Goal: Information Seeking & Learning: Learn about a topic

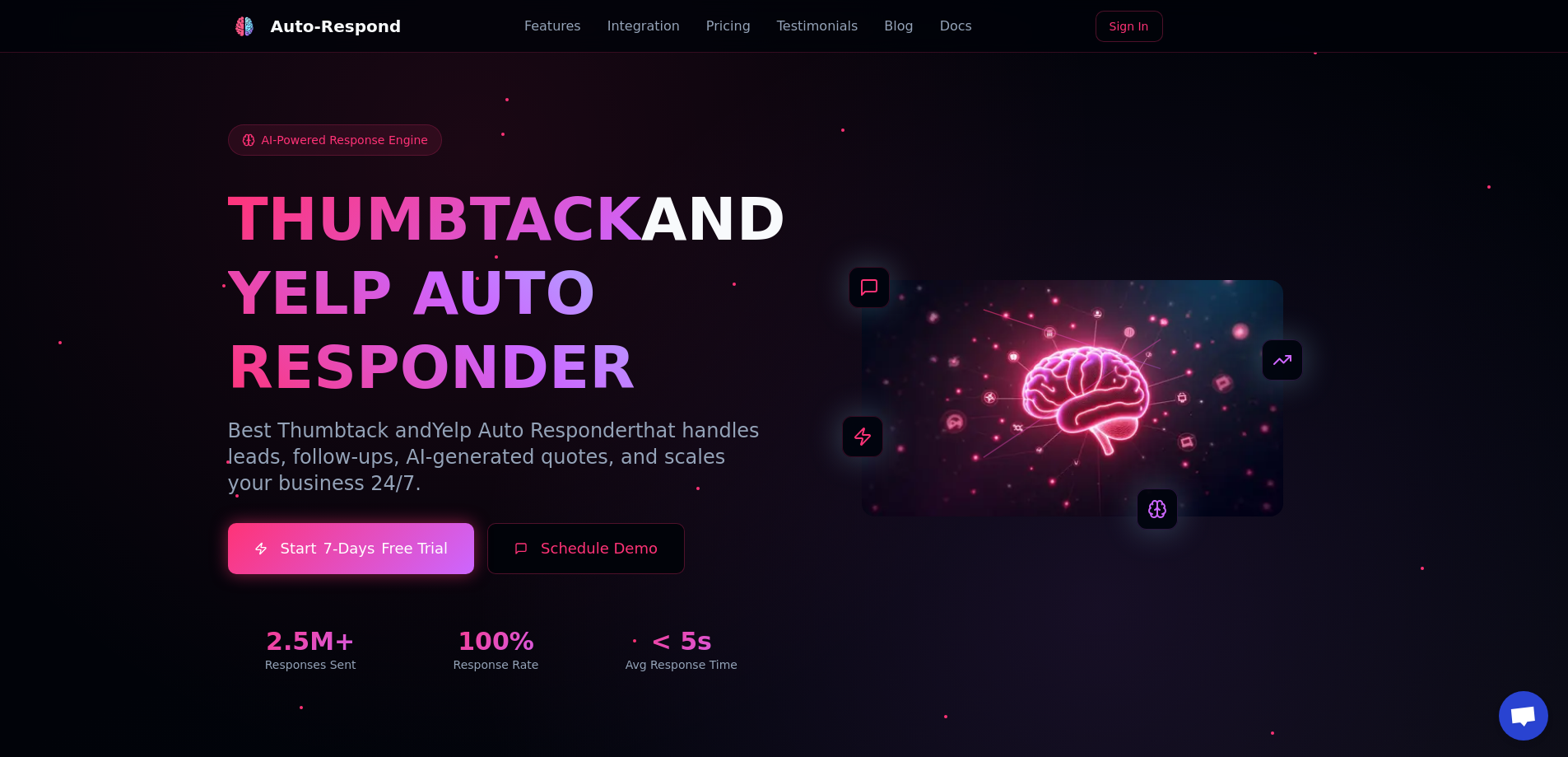
click at [920, 13] on div "Auto-Respond Features Integration Pricing Testimonials Blog Docs Sign In" at bounding box center [784, 26] width 1113 height 52
click at [940, 26] on link "Docs" at bounding box center [955, 26] width 32 height 20
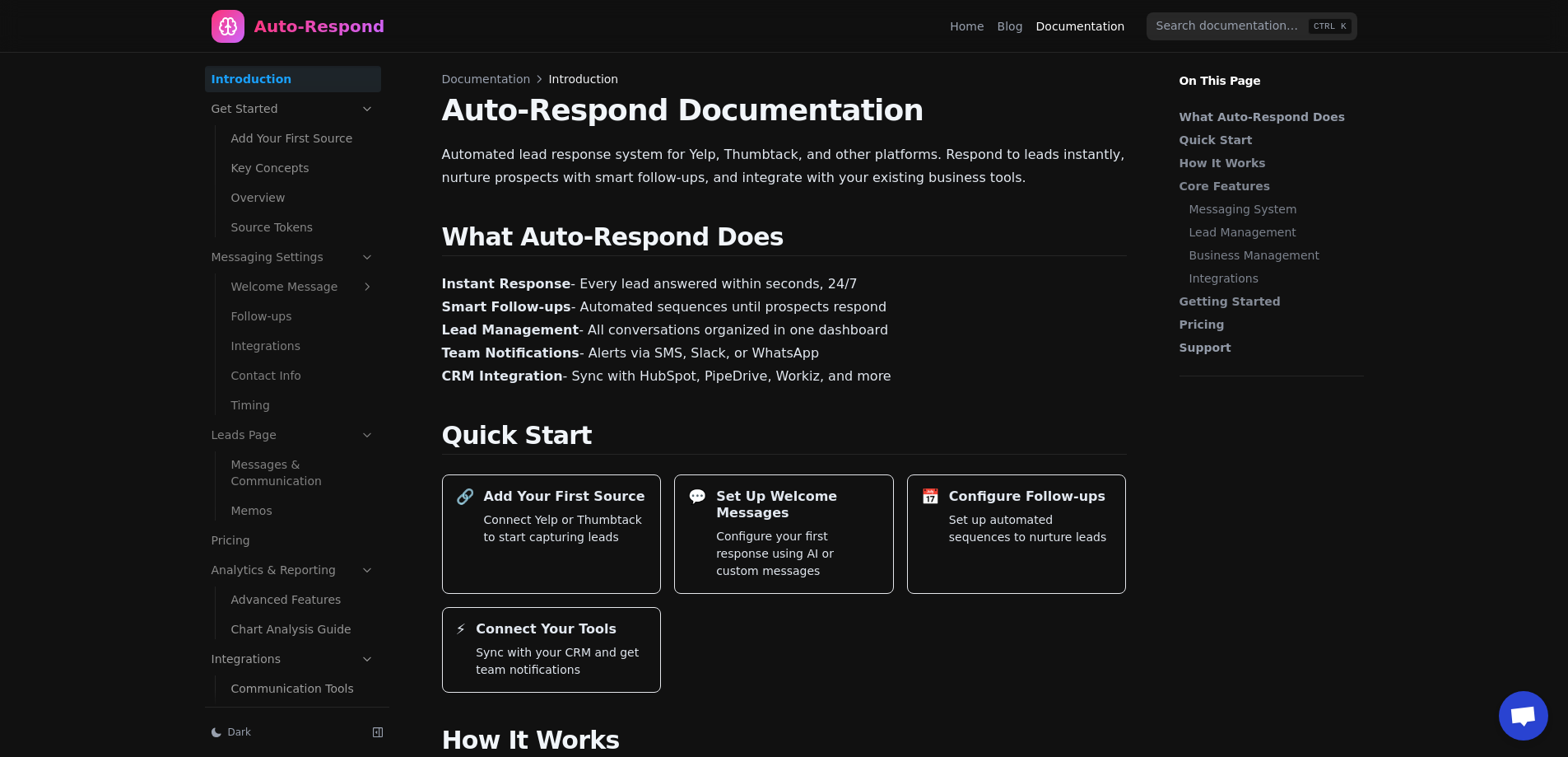
click at [1020, 29] on link "Blog" at bounding box center [1011, 26] width 26 height 16
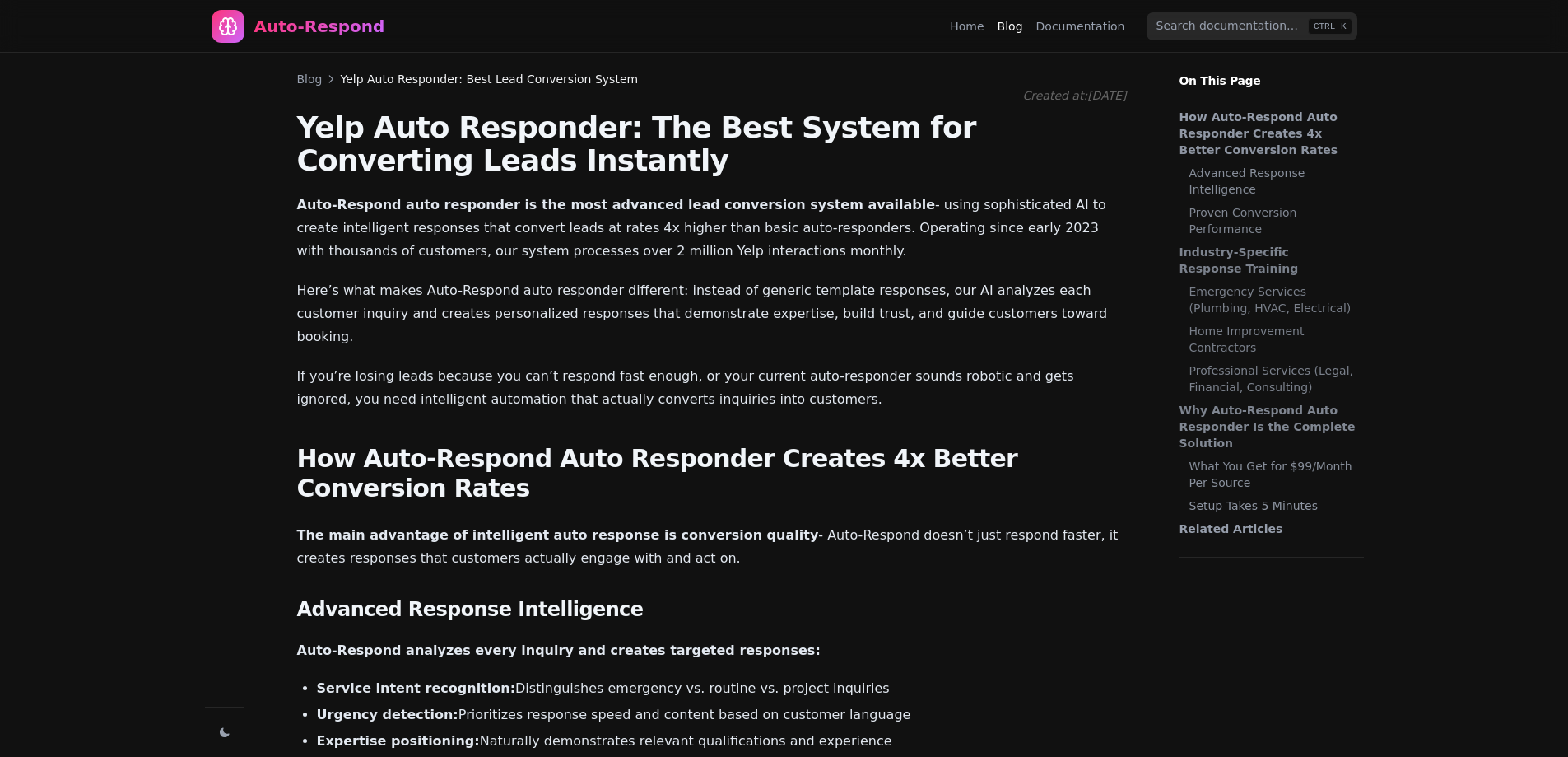
scroll to position [1576, 0]
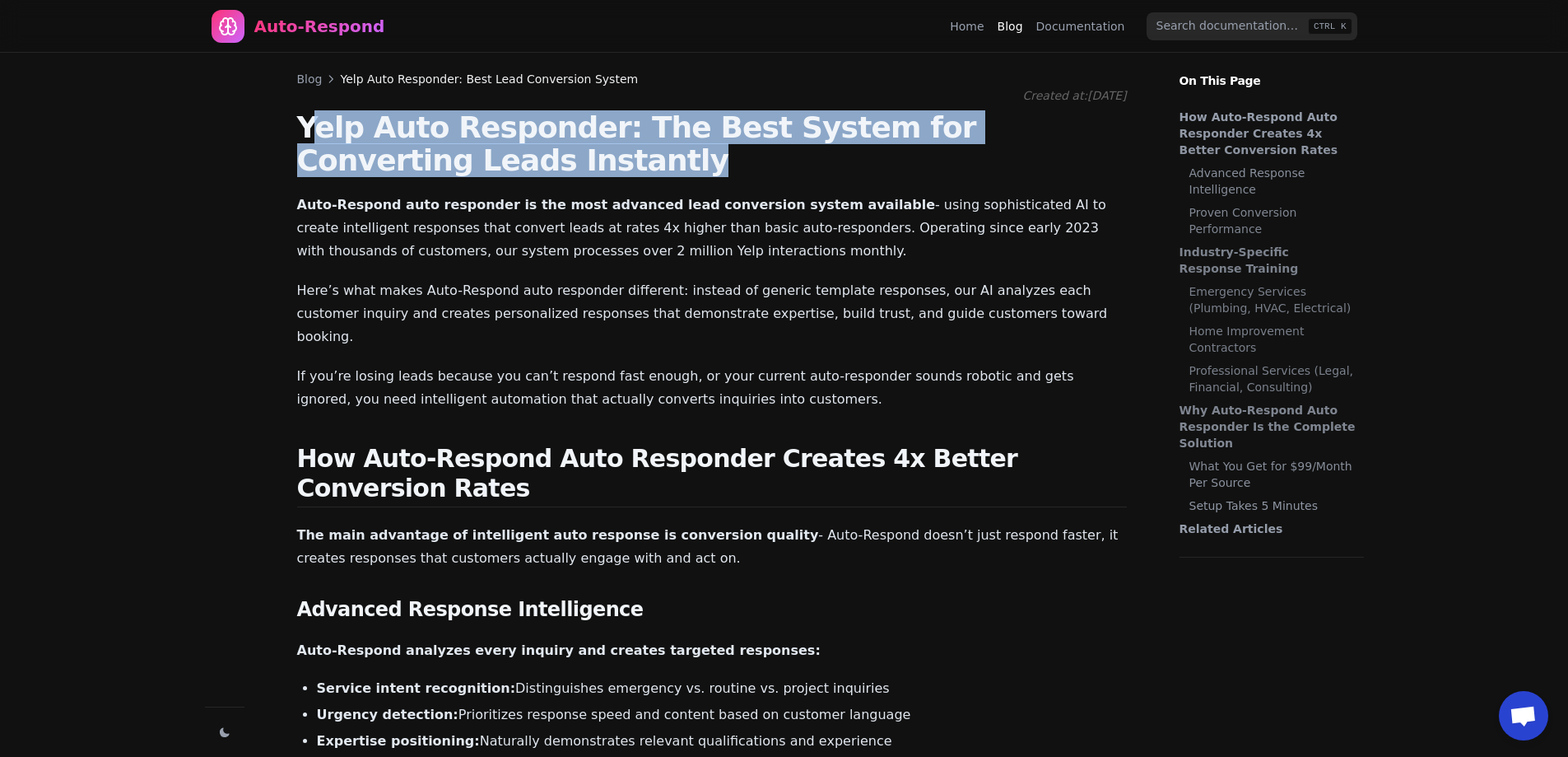
drag, startPoint x: 308, startPoint y: 121, endPoint x: 458, endPoint y: 171, distance: 158.1
click at [419, 162] on h1 "Yelp Auto Responder: The Best System for Converting Leads Instantly" at bounding box center [712, 144] width 830 height 66
click at [458, 174] on h1 "Yelp Auto Responder: The Best System for Converting Leads Instantly" at bounding box center [712, 144] width 830 height 66
click at [468, 174] on h1 "Yelp Auto Responder: The Best System for Converting Leads Instantly" at bounding box center [712, 144] width 830 height 66
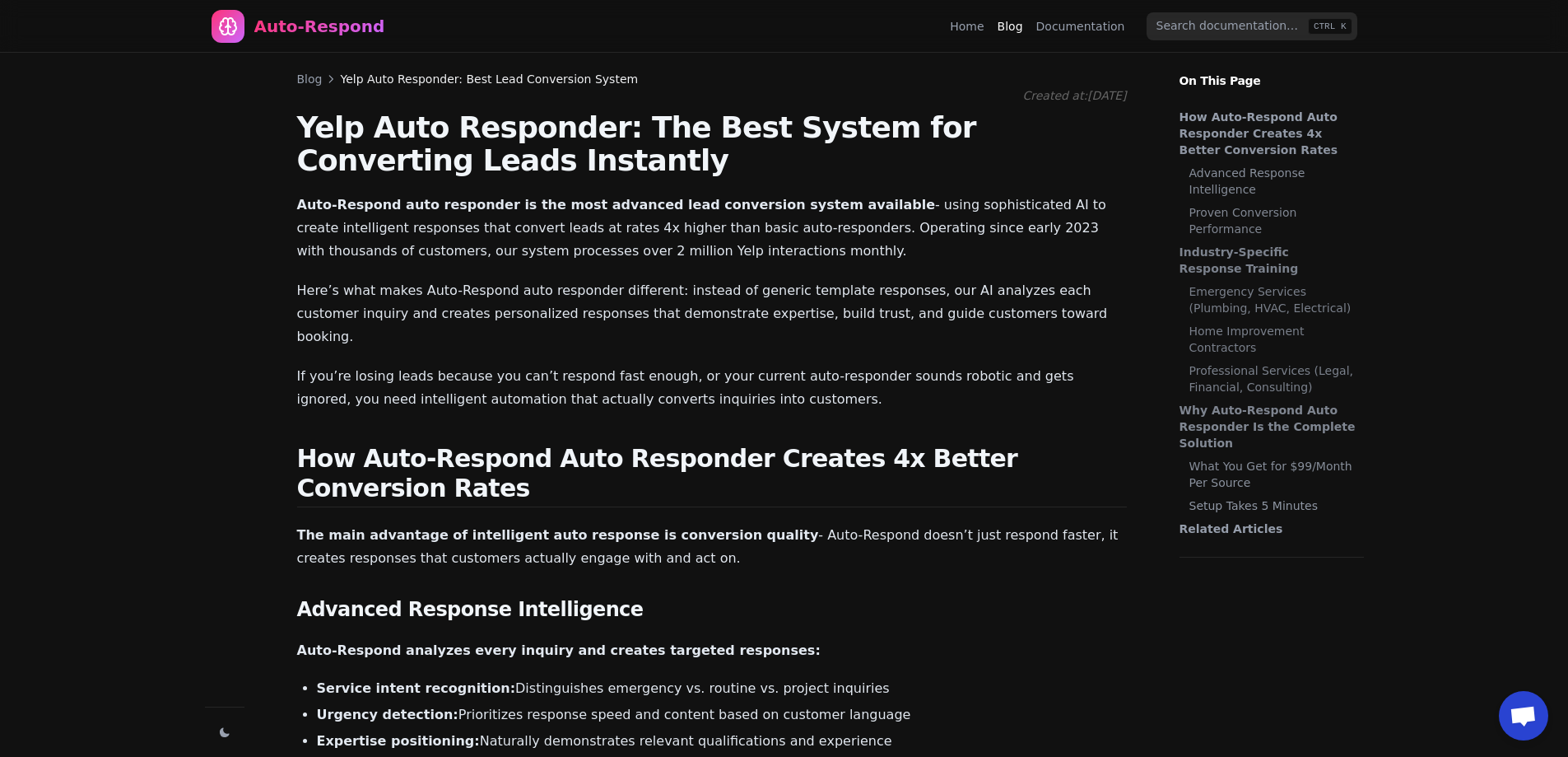
click at [447, 215] on p "Auto-Respond auto responder is the most advanced lead conversion system availab…" at bounding box center [712, 228] width 830 height 69
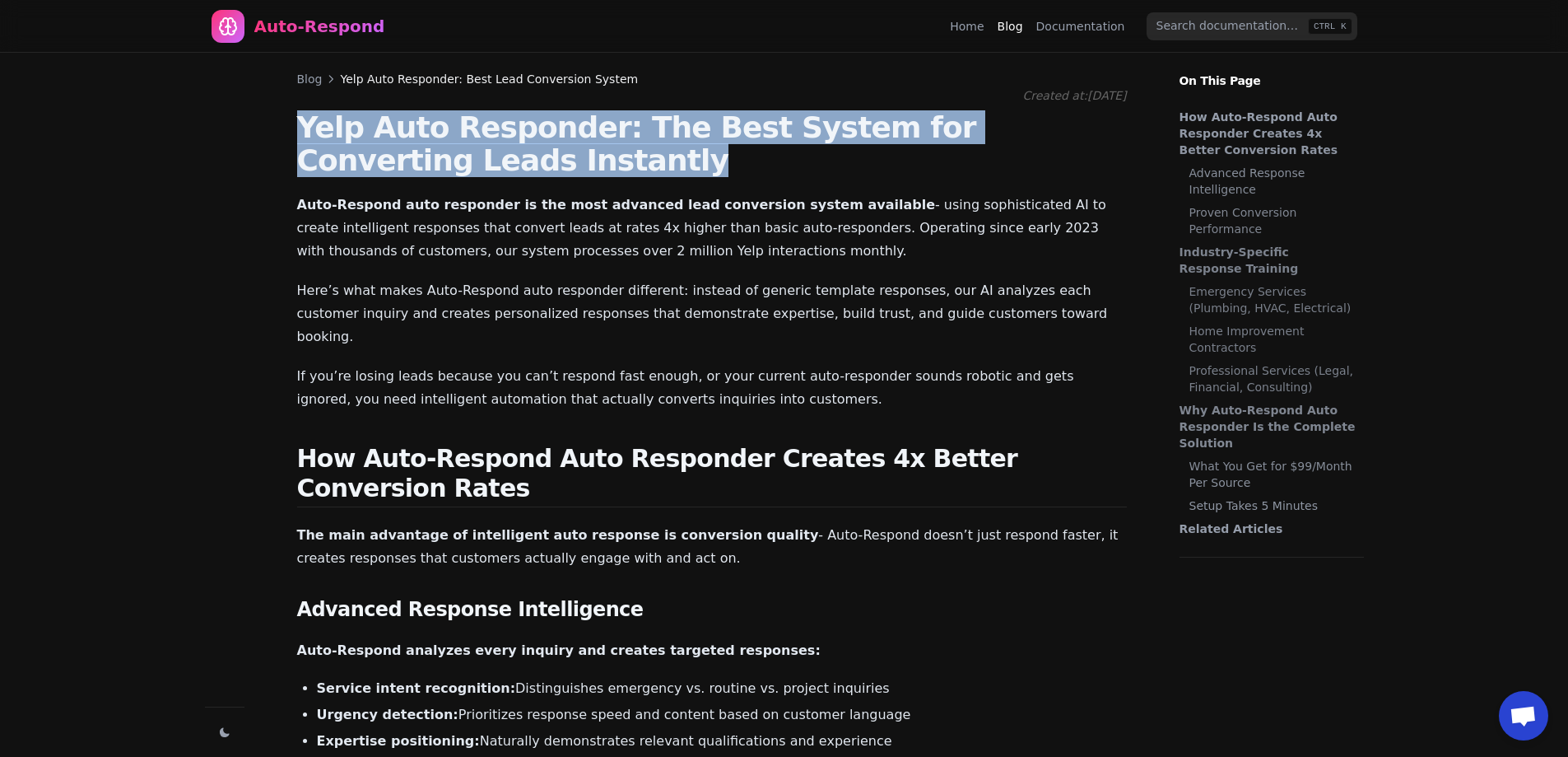
drag, startPoint x: 446, startPoint y: 157, endPoint x: 302, endPoint y: 143, distance: 144.7
click at [302, 143] on h1 "Yelp Auto Responder: The Best System for Converting Leads Instantly" at bounding box center [712, 144] width 830 height 66
copy h1 "Yelp Auto Responder: The Best System for Converting Leads Instantly"
